Goal: Check status: Check status

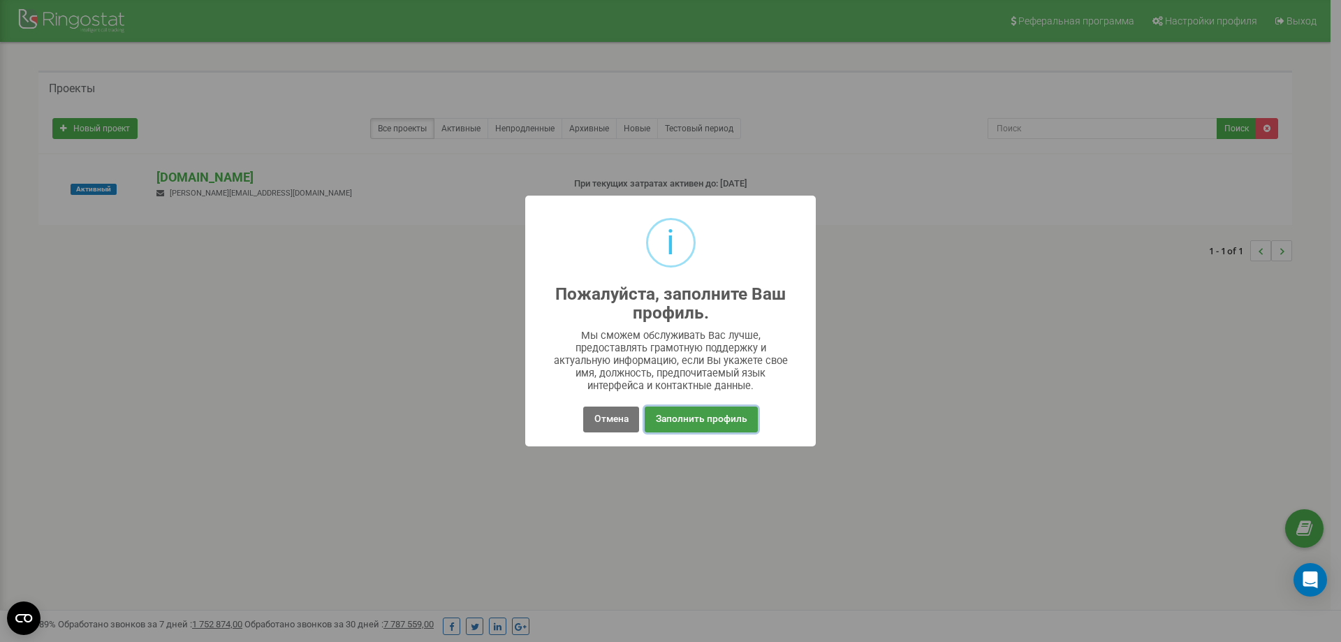
click at [717, 424] on button "Заполнить профиль" at bounding box center [701, 419] width 112 height 26
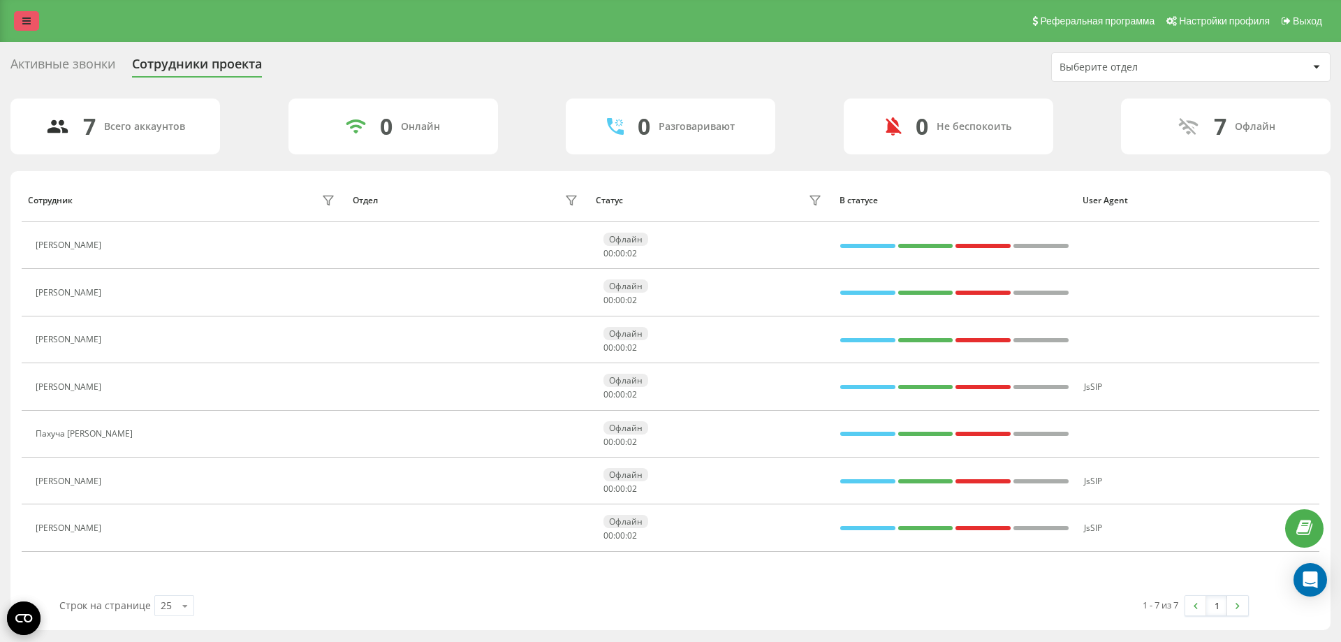
click at [24, 13] on link at bounding box center [26, 21] width 25 height 20
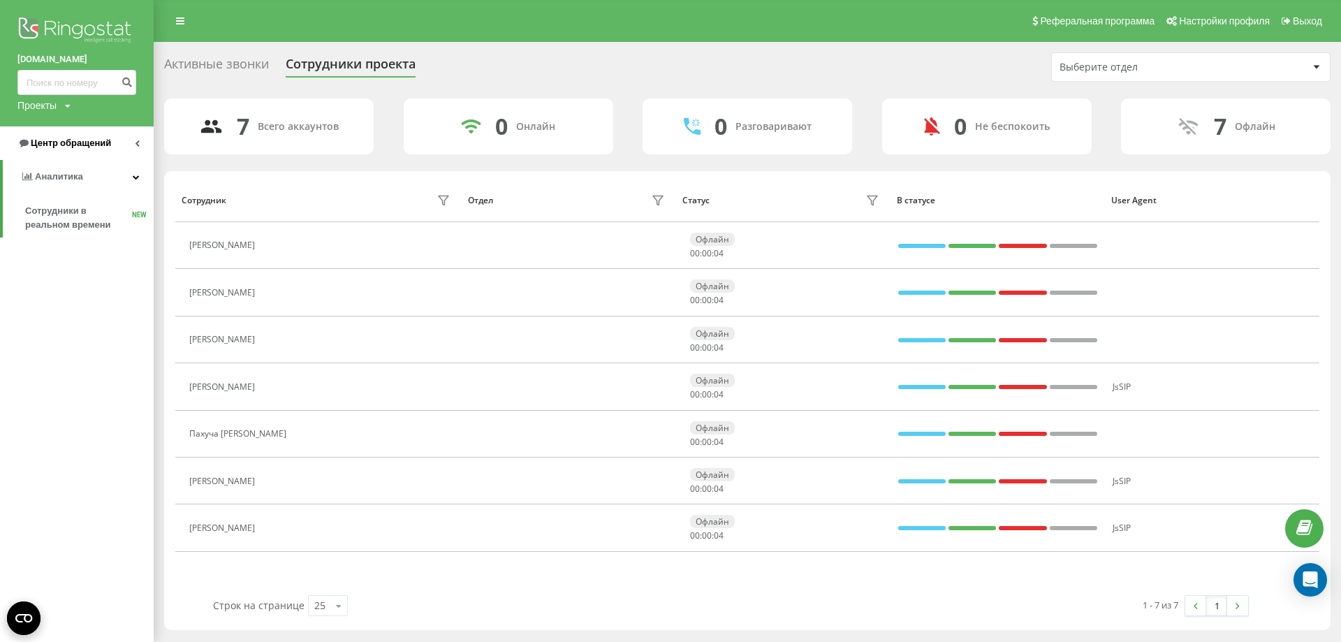
click at [45, 135] on link "Центр обращений" at bounding box center [77, 143] width 154 height 34
click at [59, 226] on span "Отчет о пропущенных необработанных звонках" at bounding box center [86, 235] width 122 height 28
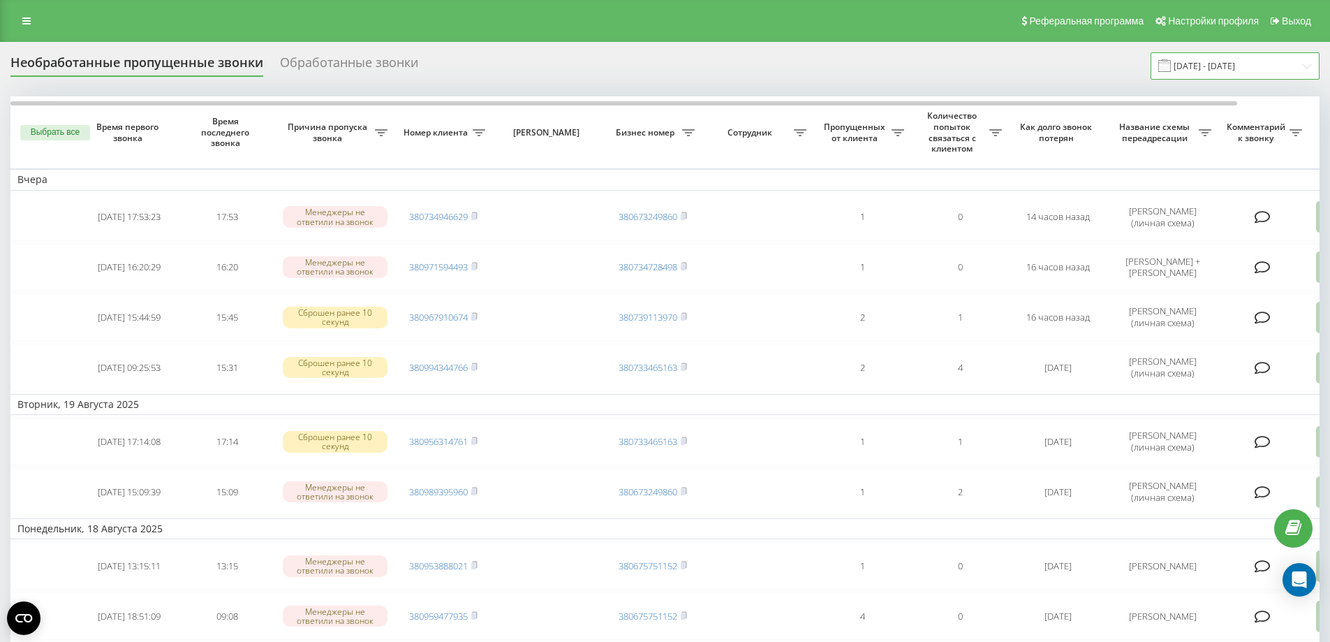
click at [1291, 71] on input "21.07.2025 - 21.08.2025" at bounding box center [1235, 65] width 169 height 27
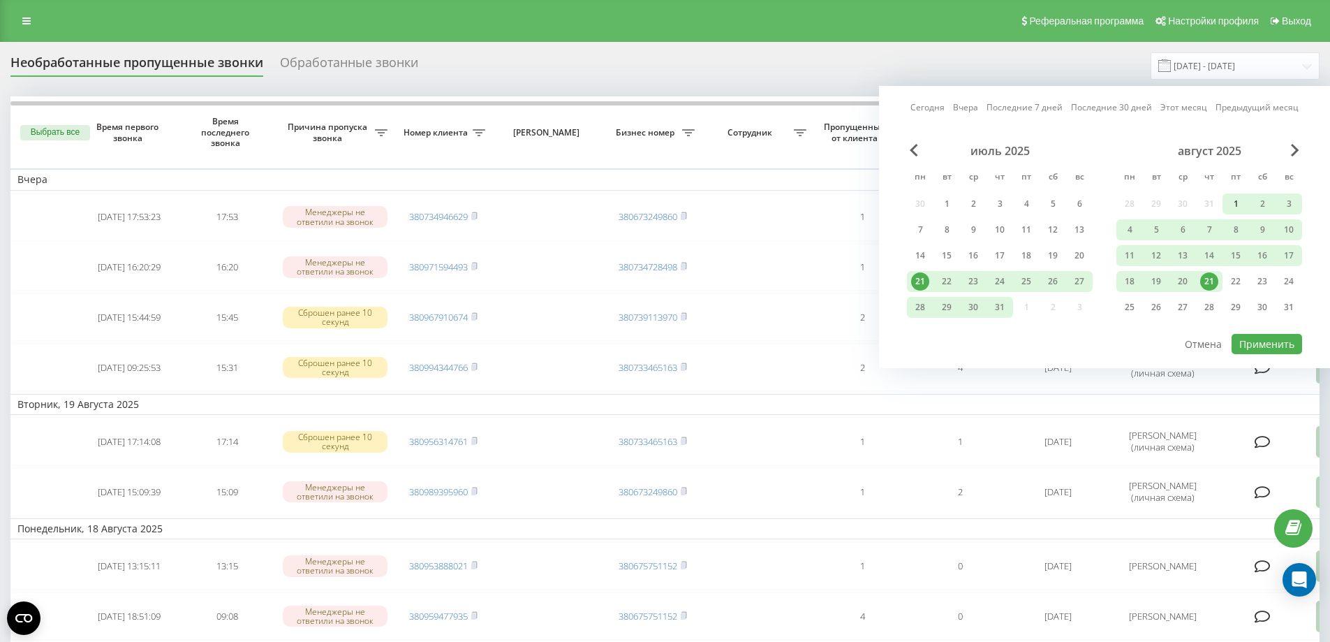
click at [1233, 210] on div "1" at bounding box center [1236, 204] width 18 height 18
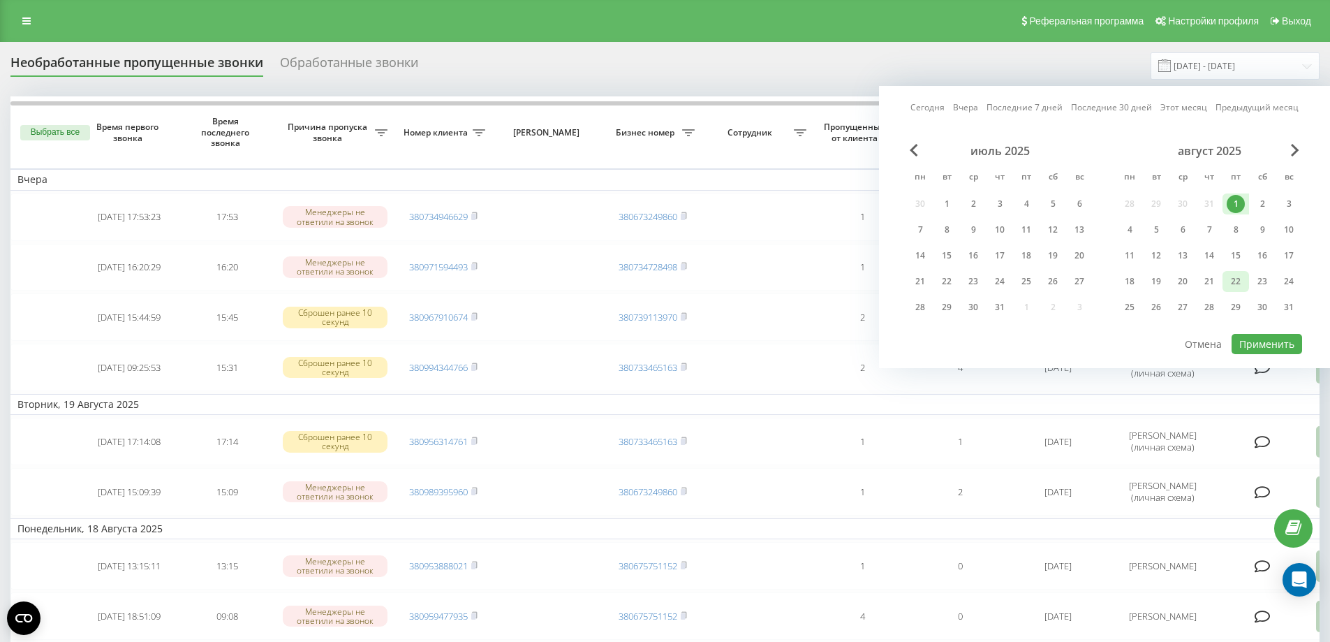
click at [1244, 272] on div "22" at bounding box center [1236, 281] width 27 height 21
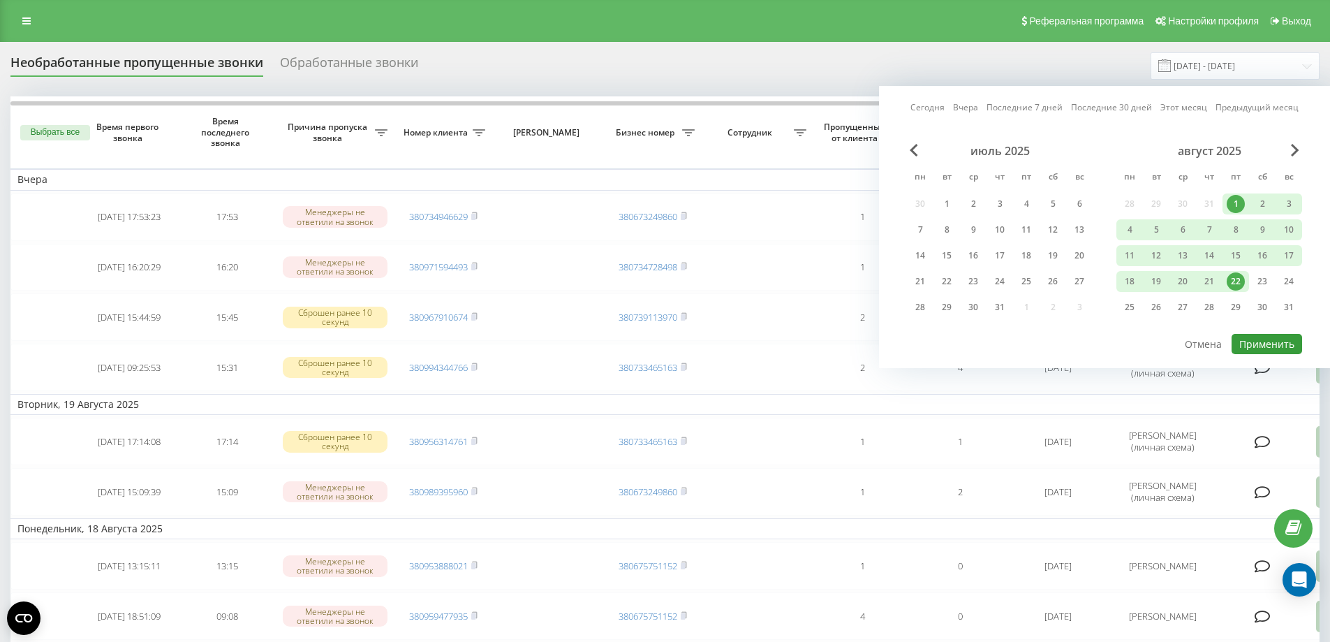
click at [1261, 335] on button "Применить" at bounding box center [1267, 344] width 71 height 20
type input "01.08.2025 - 22.08.2025"
